Goal: Information Seeking & Learning: Understand process/instructions

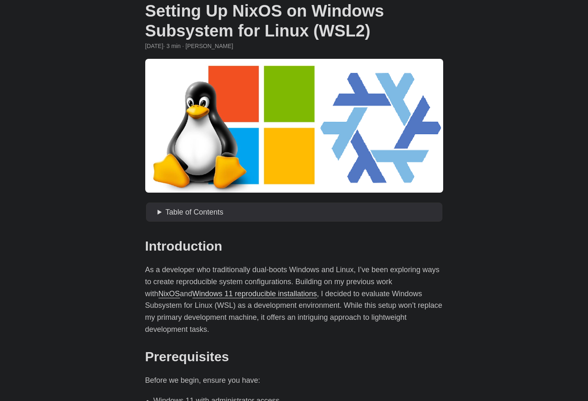
scroll to position [207, 0]
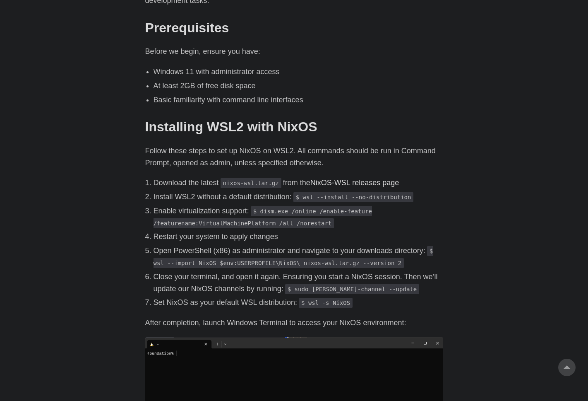
drag, startPoint x: 66, startPoint y: 163, endPoint x: 110, endPoint y: 162, distance: 43.5
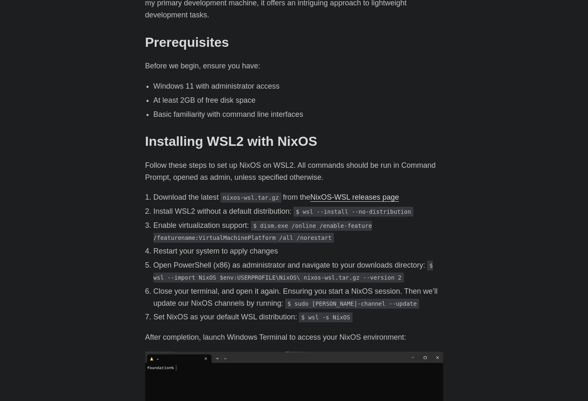
scroll to position [248, 0]
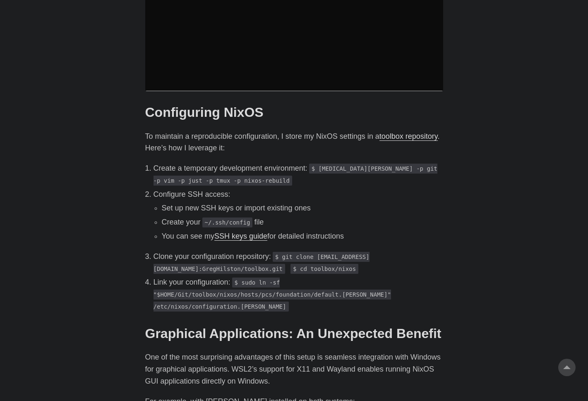
click at [127, 141] on body "[PERSON_NAME] Home About Posts Tags Archive Resume" at bounding box center [294, 303] width 588 height 2181
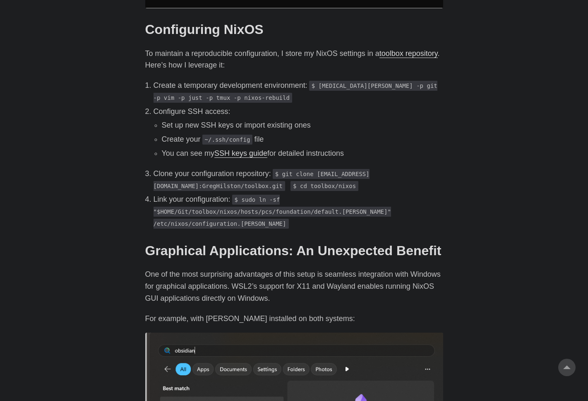
click at [128, 139] on body "[PERSON_NAME] Home About Posts Tags Archive Resume" at bounding box center [294, 220] width 588 height 2181
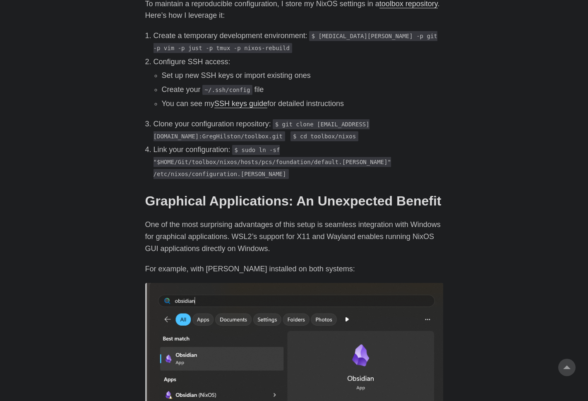
scroll to position [994, 0]
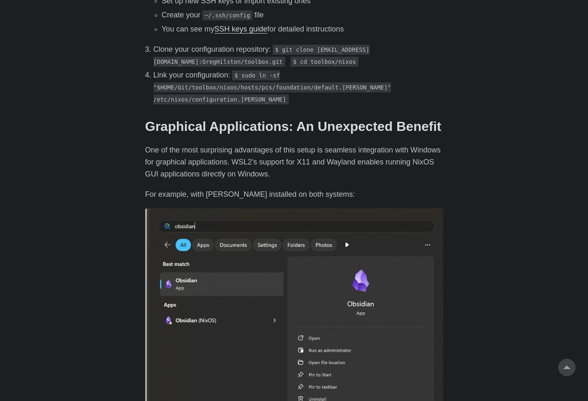
click at [128, 139] on body "[PERSON_NAME] Home About Posts Tags Archive Resume" at bounding box center [294, 96] width 588 height 2181
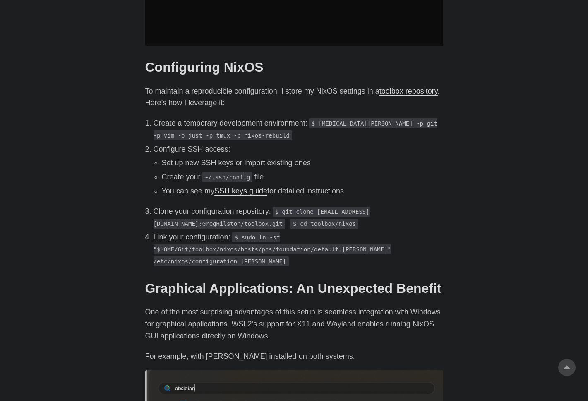
scroll to position [828, 0]
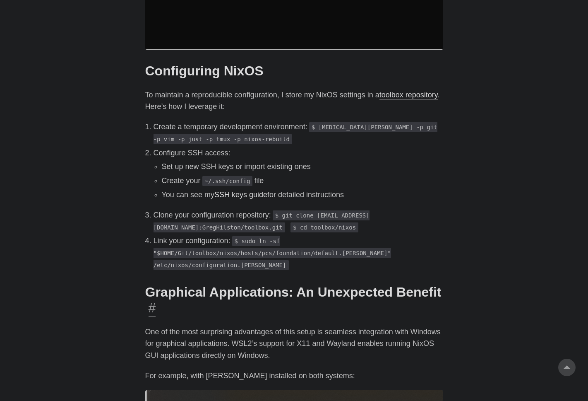
drag, startPoint x: 306, startPoint y: 284, endPoint x: 334, endPoint y: 294, distance: 30.0
click at [311, 289] on h2 "Graphical Applications: An Unexpected Benefit #" at bounding box center [294, 300] width 298 height 32
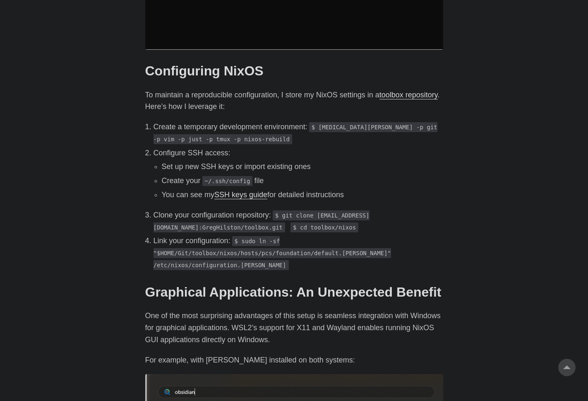
drag, startPoint x: 334, startPoint y: 296, endPoint x: 346, endPoint y: 311, distance: 19.7
click at [339, 310] on p "One of the most surprising advantages of this setup is seamless integration wit…" at bounding box center [294, 328] width 298 height 36
click at [346, 311] on p "One of the most surprising advantages of this setup is seamless integration wit…" at bounding box center [294, 328] width 298 height 36
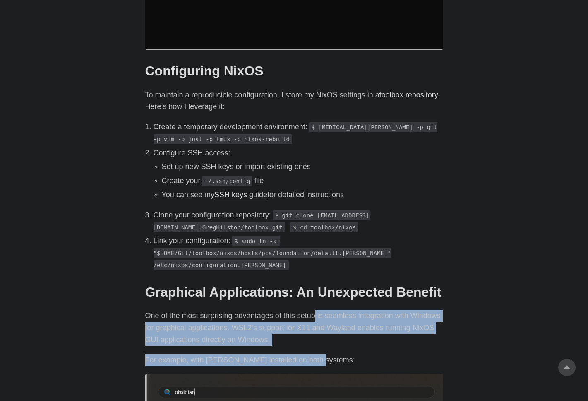
drag, startPoint x: 309, startPoint y: 327, endPoint x: 313, endPoint y: 329, distance: 4.8
click at [313, 329] on div "Introduction # As a developer who traditionally dual-boots Windows and Linux, I…" at bounding box center [294, 263] width 298 height 1619
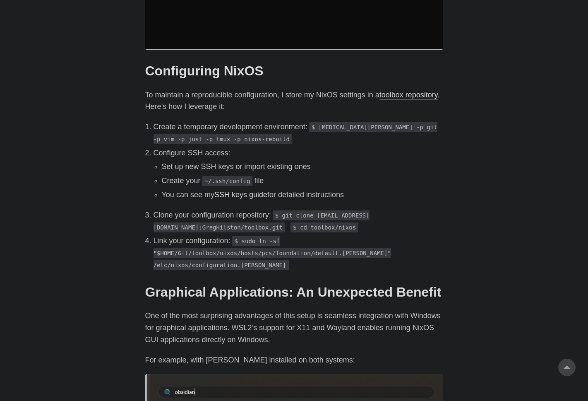
click at [314, 329] on div "Introduction # As a developer who traditionally dual-boots Windows and Linux, I…" at bounding box center [294, 263] width 298 height 1619
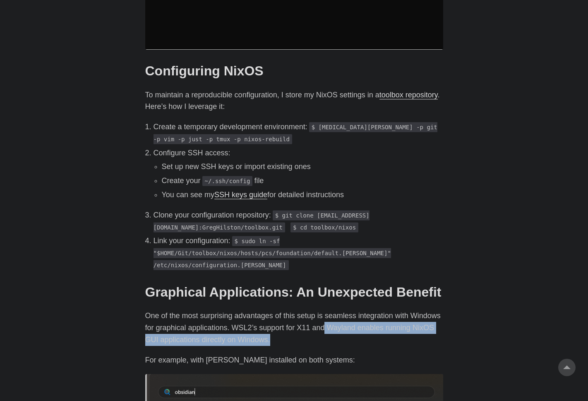
click at [348, 323] on div "Introduction # As a developer who traditionally dual-boots Windows and Linux, I…" at bounding box center [294, 263] width 298 height 1619
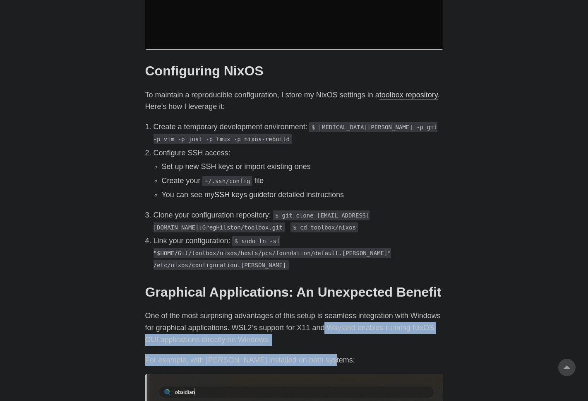
click at [349, 323] on div "Introduction # As a developer who traditionally dual-boots Windows and Linux, I…" at bounding box center [294, 263] width 298 height 1619
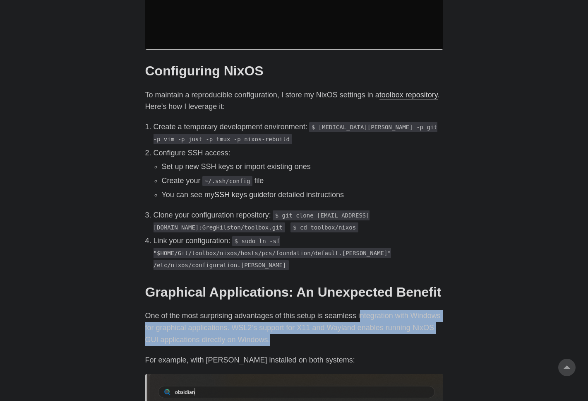
drag, startPoint x: 363, startPoint y: 306, endPoint x: 366, endPoint y: 311, distance: 6.5
click at [366, 311] on p "One of the most surprising advantages of this setup is seamless integration wit…" at bounding box center [294, 328] width 298 height 36
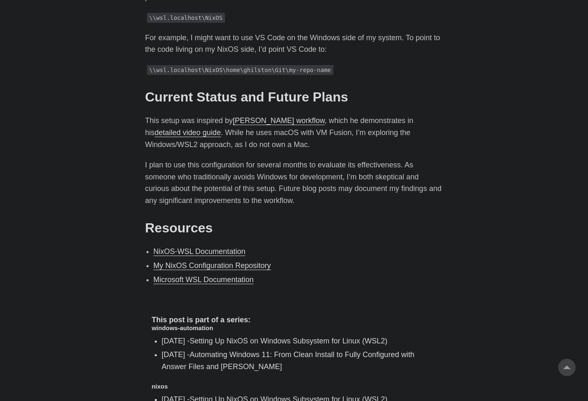
scroll to position [1757, 0]
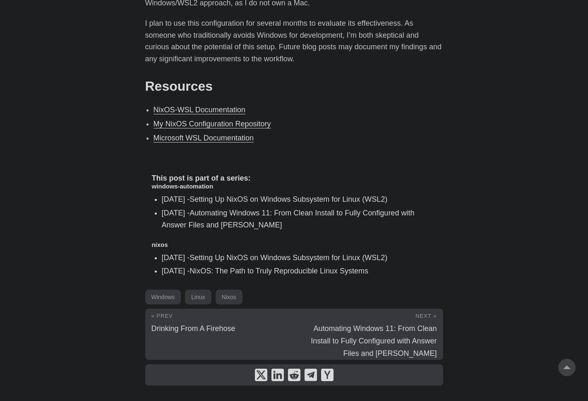
click at [200, 167] on div "This post is part of a series: windows-automation [DATE] - Setting Up NixOS on …" at bounding box center [294, 226] width 298 height 118
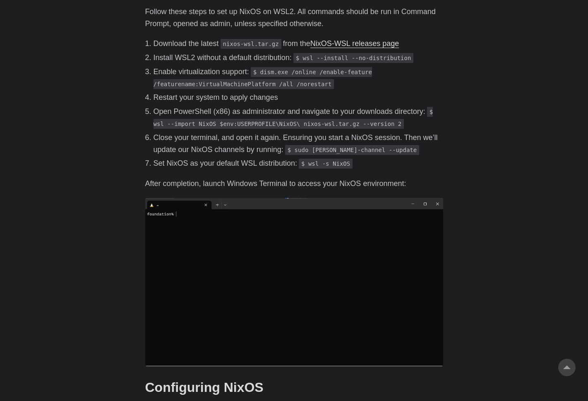
scroll to position [514, 0]
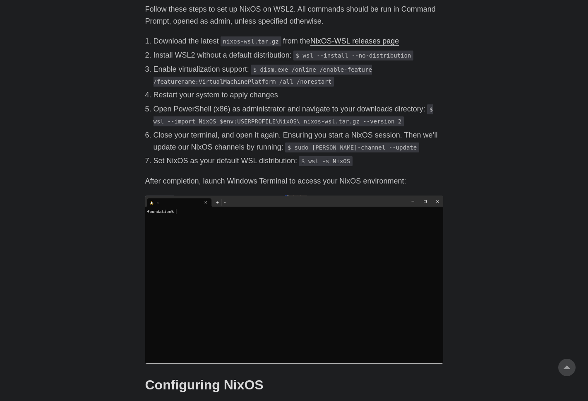
click at [226, 129] on p "Close your terminal, and open it again. Ensuring you start a NixOS session. The…" at bounding box center [299, 141] width 290 height 24
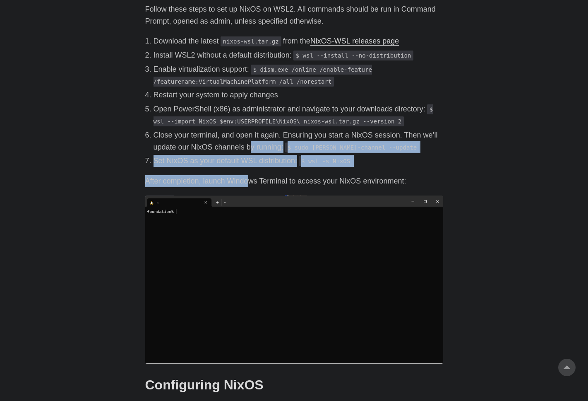
click at [252, 175] on p "After completion, launch Windows Terminal to access your NixOS environment:" at bounding box center [294, 181] width 298 height 12
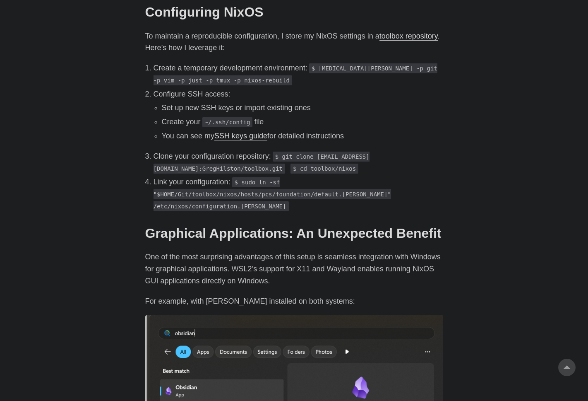
click at [130, 236] on body "[PERSON_NAME] Home About Posts Tags Archive Resume" at bounding box center [294, 203] width 588 height 2181
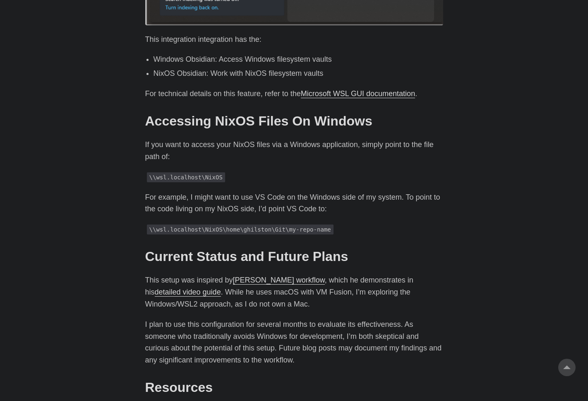
scroll to position [1550, 0]
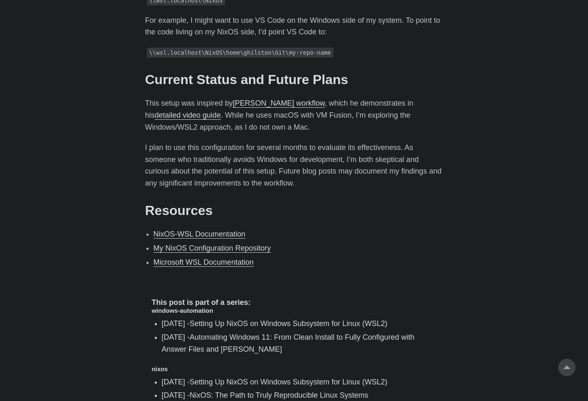
click at [215, 230] on link "NixOS-WSL Documentation" at bounding box center [200, 234] width 92 height 8
